Goal: Information Seeking & Learning: Learn about a topic

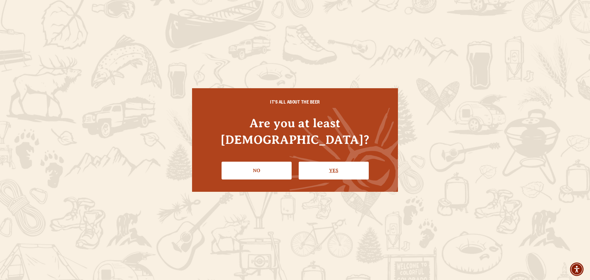
click at [308, 163] on link "Yes" at bounding box center [334, 171] width 70 height 18
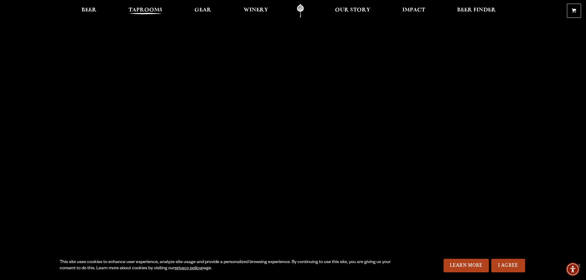
click at [143, 10] on span "Taprooms" at bounding box center [146, 10] width 34 height 5
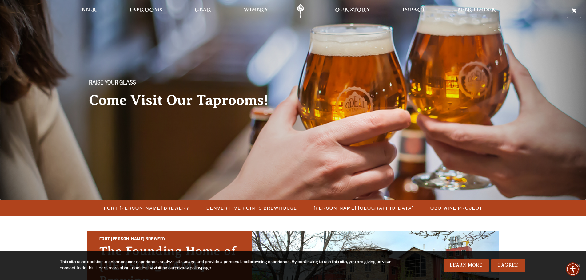
click at [158, 208] on span "Fort Collins Brewery" at bounding box center [147, 208] width 86 height 9
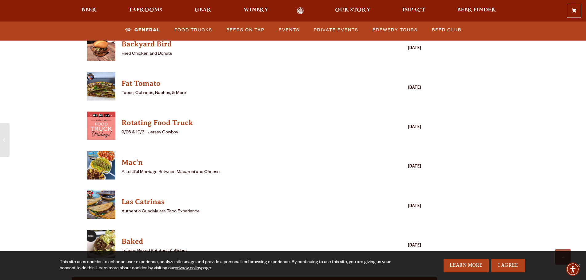
scroll to position [1691, 0]
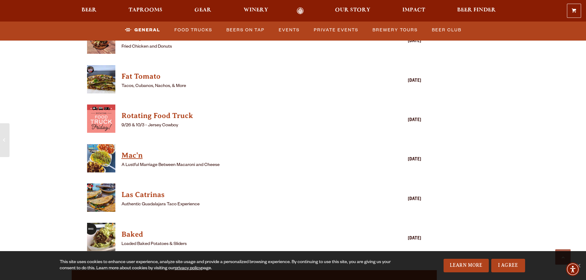
click at [132, 151] on h4 "Mac'n" at bounding box center [245, 156] width 248 height 10
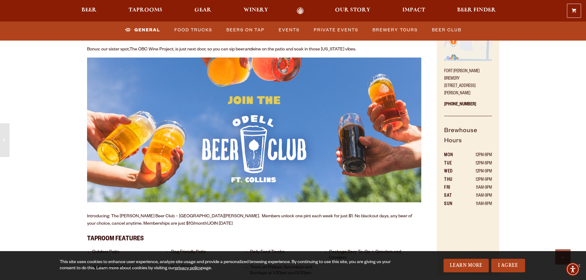
scroll to position [338, 0]
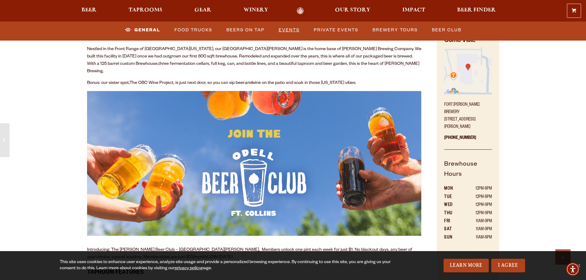
click at [285, 31] on link "Events" at bounding box center [289, 30] width 26 height 14
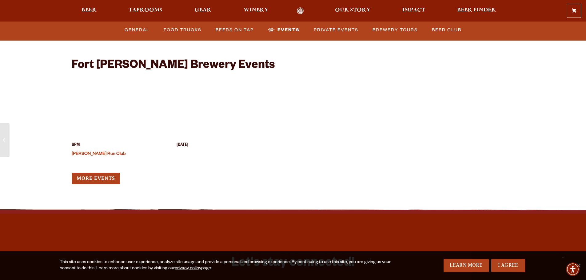
scroll to position [2448, 0]
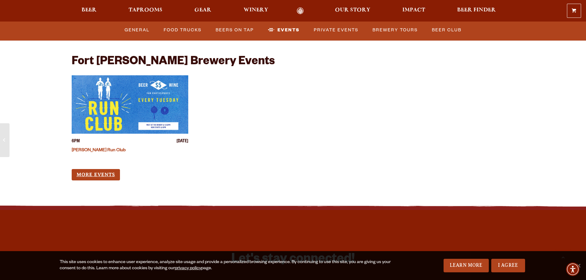
click at [89, 169] on link "More Events" at bounding box center [96, 174] width 48 height 11
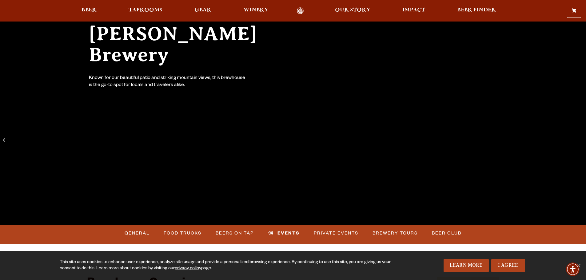
scroll to position [81, 0]
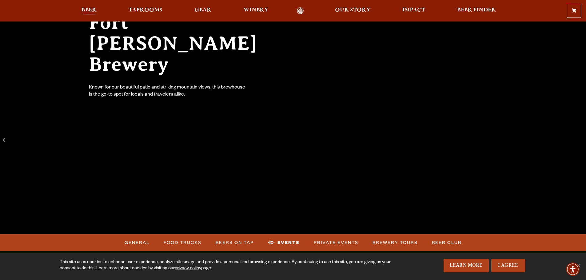
click at [88, 9] on span "Beer" at bounding box center [88, 10] width 15 height 5
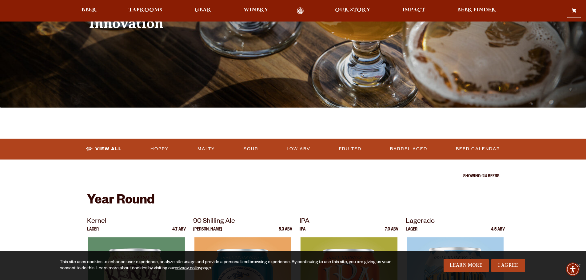
scroll to position [123, 0]
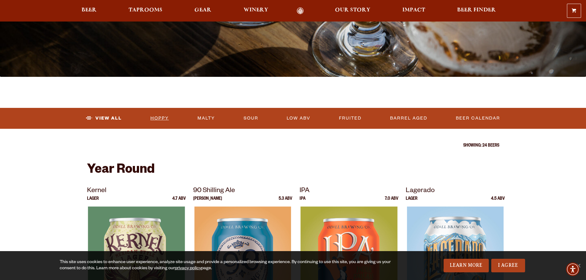
click at [166, 118] on link "Hoppy" at bounding box center [159, 118] width 23 height 14
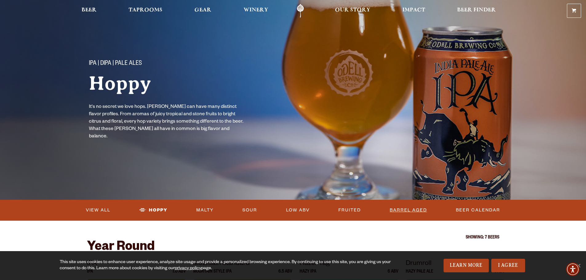
click at [419, 211] on link "Barrel Aged" at bounding box center [408, 210] width 42 height 14
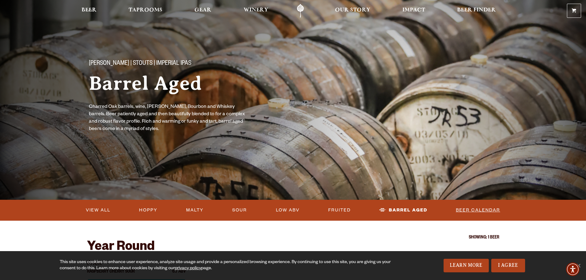
click at [472, 209] on link "Beer Calendar" at bounding box center [477, 210] width 49 height 14
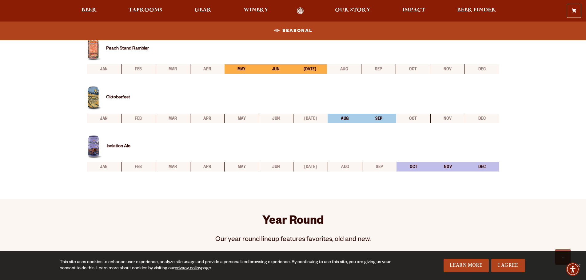
scroll to position [277, 0]
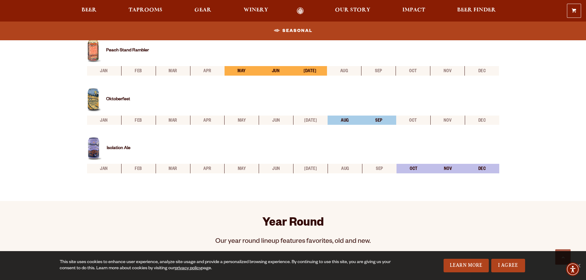
click at [91, 102] on img at bounding box center [94, 100] width 14 height 25
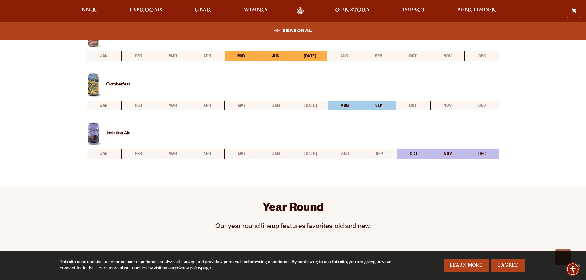
scroll to position [246, 0]
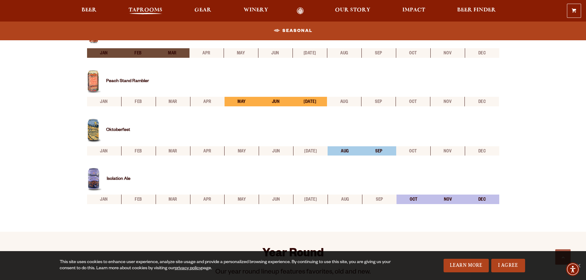
click at [139, 8] on span "Taprooms" at bounding box center [146, 10] width 34 height 5
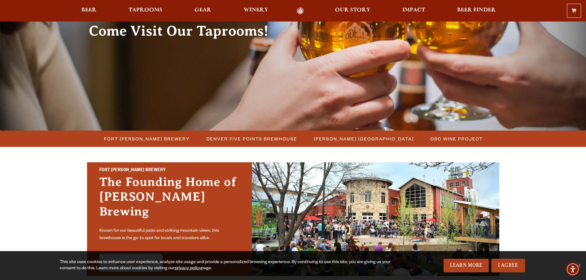
scroll to position [92, 0]
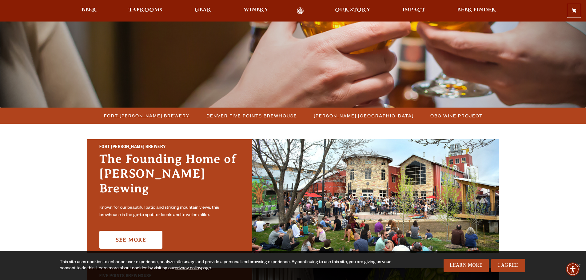
click at [157, 114] on span "Fort Collins Brewery" at bounding box center [147, 115] width 86 height 9
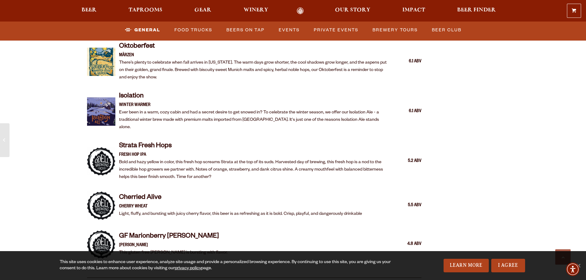
scroll to position [1291, 0]
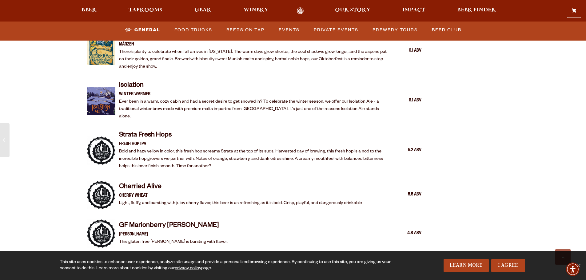
click at [182, 30] on link "Food Trucks" at bounding box center [193, 30] width 43 height 14
click at [183, 30] on link "Food Trucks" at bounding box center [188, 30] width 54 height 14
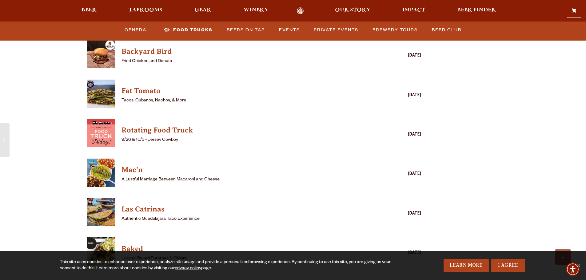
scroll to position [1691, 0]
